Goal: Information Seeking & Learning: Learn about a topic

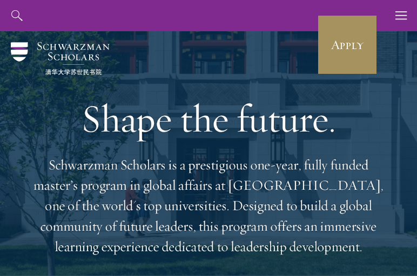
click at [325, 38] on link "Apply" at bounding box center [347, 45] width 60 height 60
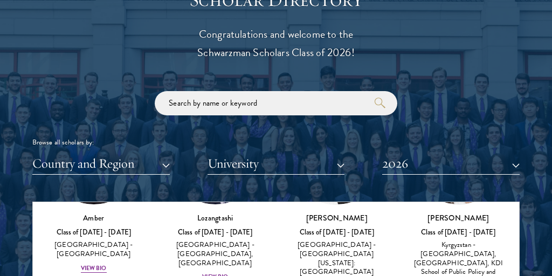
scroll to position [143, 0]
click at [215, 272] on div "View Bio" at bounding box center [215, 276] width 26 height 9
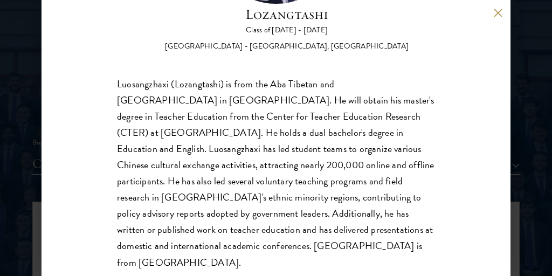
scroll to position [159, 0]
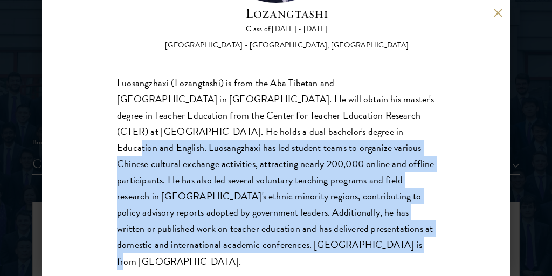
drag, startPoint x: 291, startPoint y: 137, endPoint x: 347, endPoint y: 245, distance: 121.4
click at [347, 245] on div "Luosangzhaxi (Lozangtashi) is from the Aba Tibetan and [GEOGRAPHIC_DATA] in [GE…" at bounding box center [276, 172] width 318 height 195
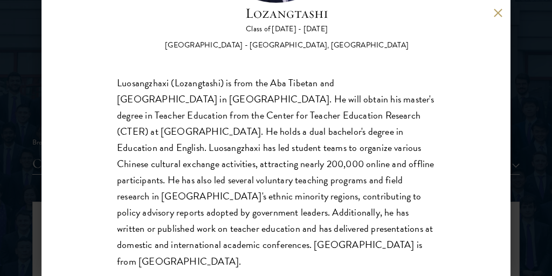
drag, startPoint x: 347, startPoint y: 245, endPoint x: 333, endPoint y: 238, distance: 15.2
click at [333, 238] on div "Luosangzhaxi (Lozangtashi) is from the Aba Tibetan and [GEOGRAPHIC_DATA] in [GE…" at bounding box center [276, 172] width 318 height 195
click at [491, 6] on div "Lozangtashi Class of [DATE] - [DATE] [GEOGRAPHIC_DATA] - [GEOGRAPHIC_DATA], [GE…" at bounding box center [276, 138] width 469 height 276
click at [500, 11] on button at bounding box center [498, 12] width 9 height 9
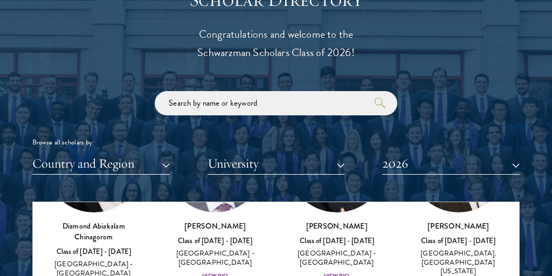
scroll to position [351, 0]
click at [210, 273] on div "View Bio" at bounding box center [215, 277] width 26 height 9
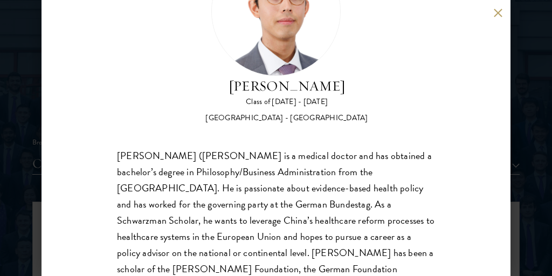
scroll to position [91, 0]
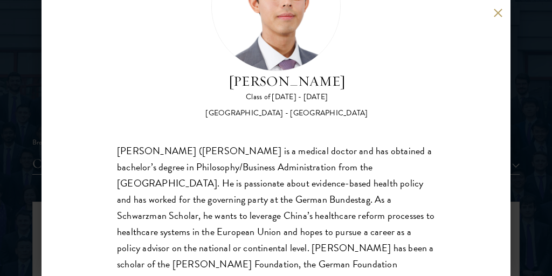
click at [493, 13] on div "[PERSON_NAME] Class of [DATE] - [DATE] [GEOGRAPHIC_DATA] - [GEOGRAPHIC_DATA] [P…" at bounding box center [276, 138] width 469 height 276
click at [502, 13] on button at bounding box center [498, 12] width 9 height 9
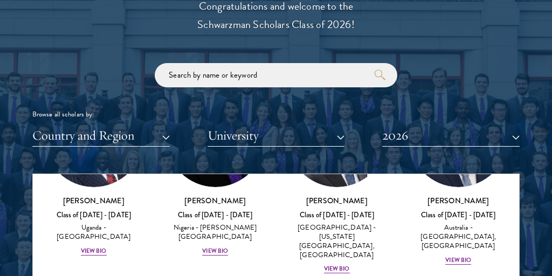
scroll to position [551, 0]
click at [337, 264] on div "View Bio" at bounding box center [337, 268] width 26 height 9
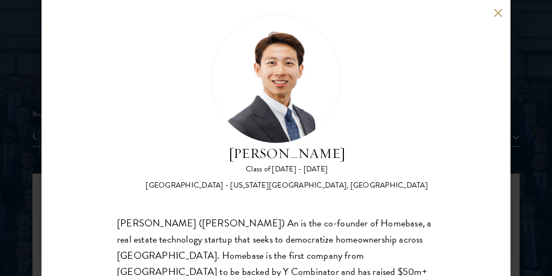
scroll to position [16, 0]
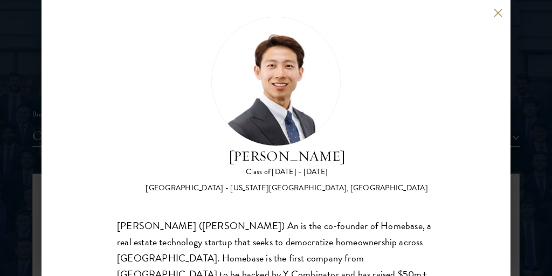
click at [498, 10] on button at bounding box center [498, 12] width 9 height 9
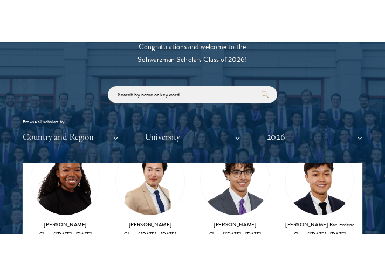
scroll to position [926, 0]
